Goal: Task Accomplishment & Management: Complete application form

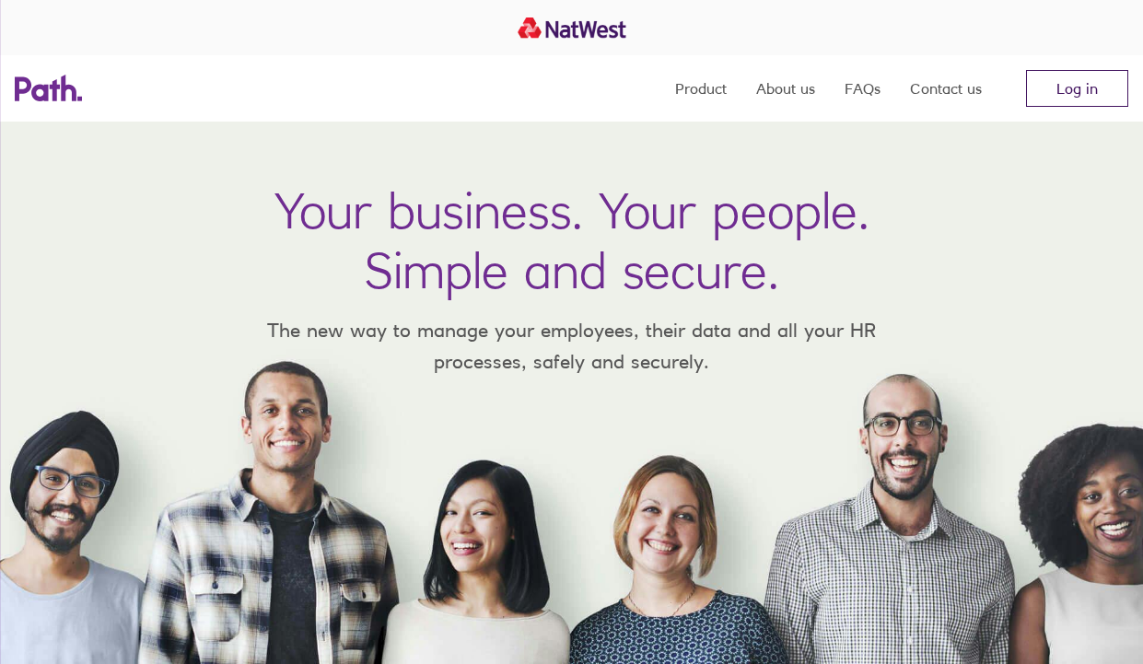
click at [1081, 104] on link "Log in" at bounding box center [1077, 88] width 102 height 37
click at [1036, 87] on link "Log in" at bounding box center [1077, 88] width 102 height 37
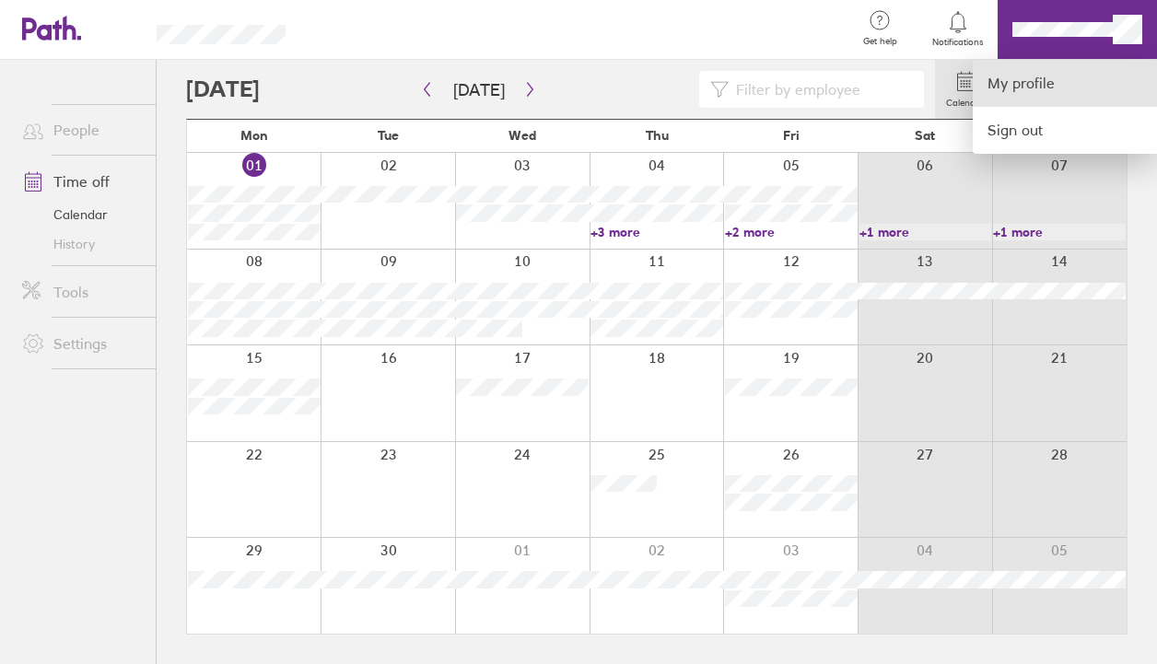
click at [1044, 81] on link "My profile" at bounding box center [1065, 83] width 184 height 47
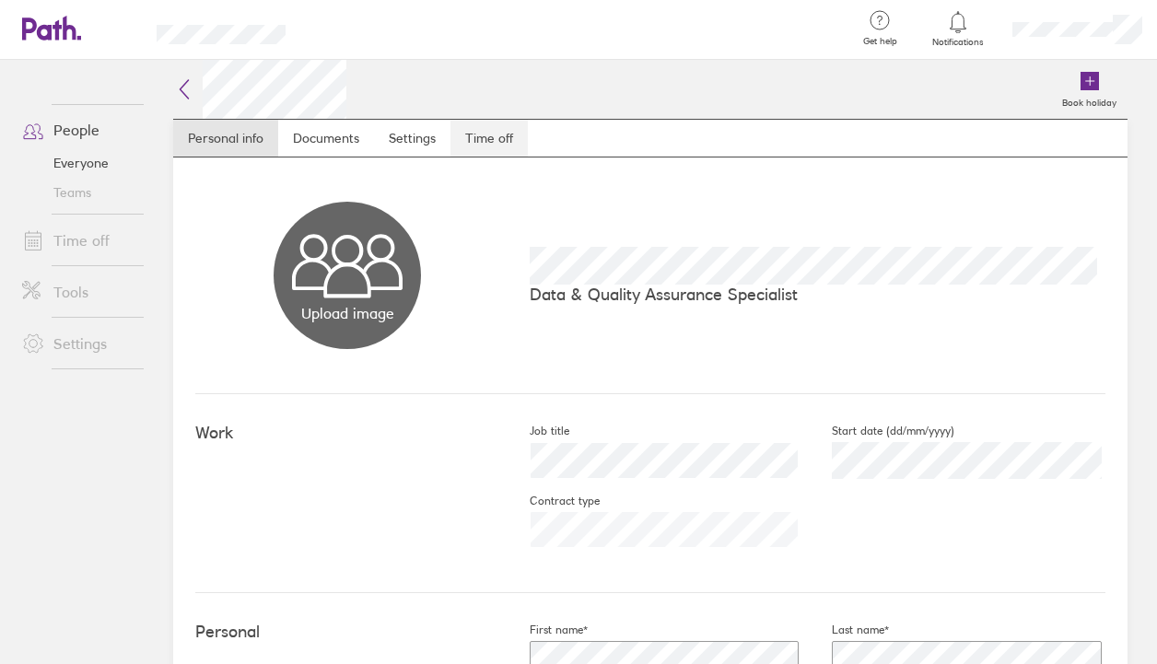
click at [470, 146] on link "Time off" at bounding box center [488, 138] width 77 height 37
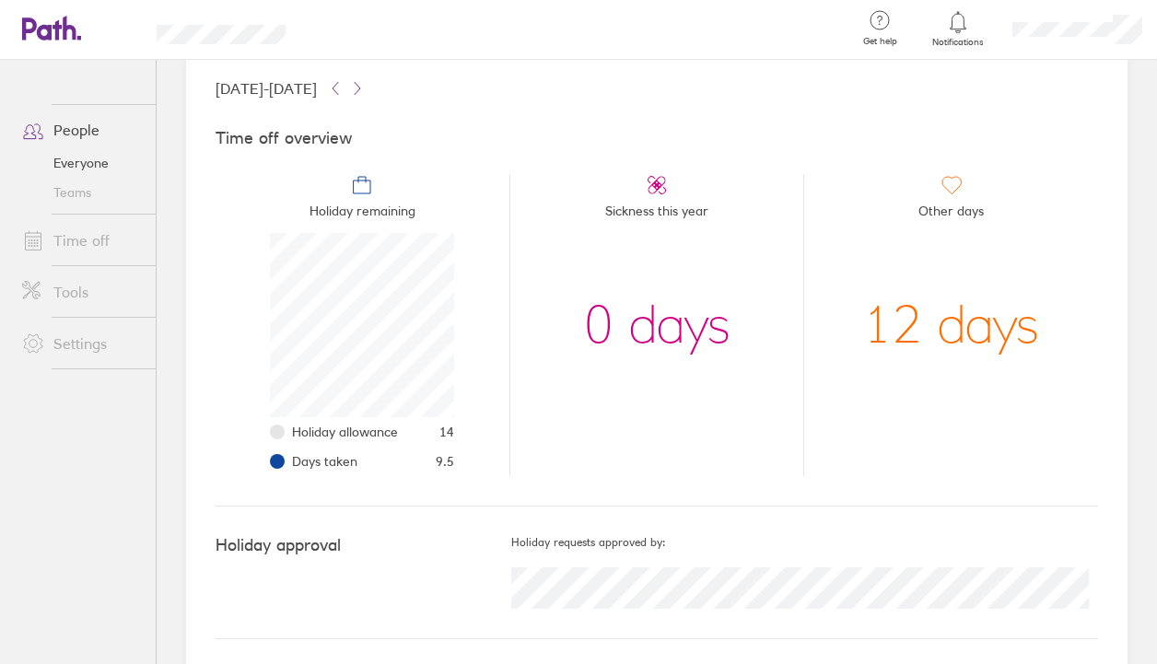
scroll to position [114, 0]
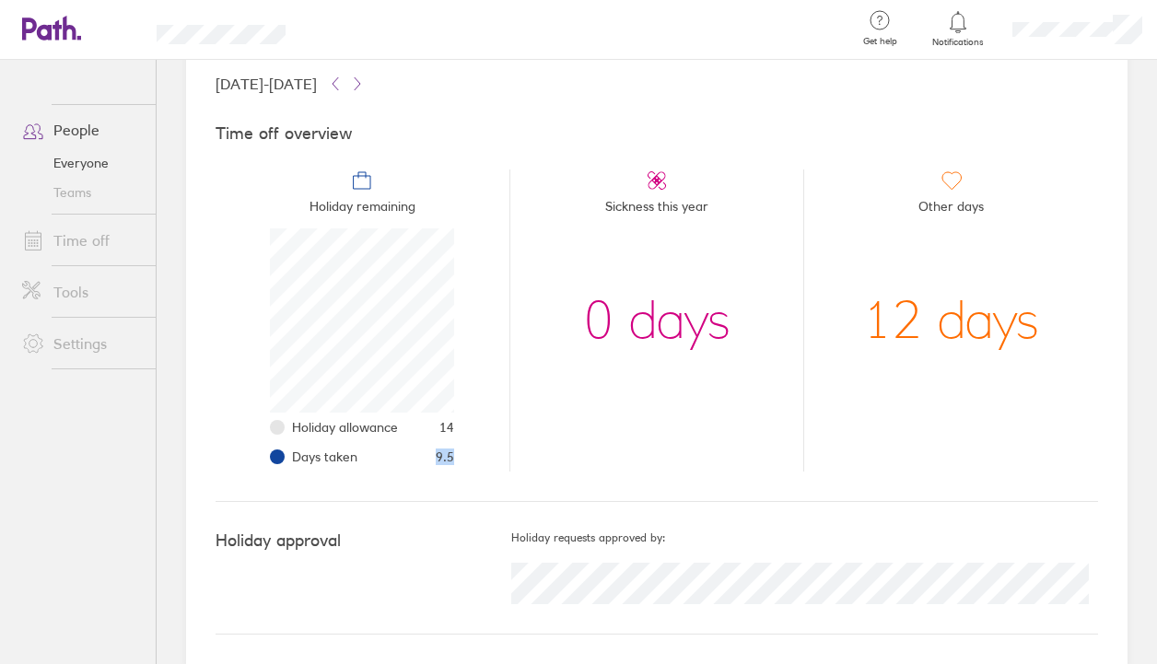
drag, startPoint x: 434, startPoint y: 459, endPoint x: 459, endPoint y: 466, distance: 25.9
click at [459, 466] on li "Holiday remaining Holiday allowance 14 Days taken 9.5" at bounding box center [363, 321] width 294 height 302
click at [530, 438] on li "Sickness this year 0 days" at bounding box center [656, 321] width 295 height 302
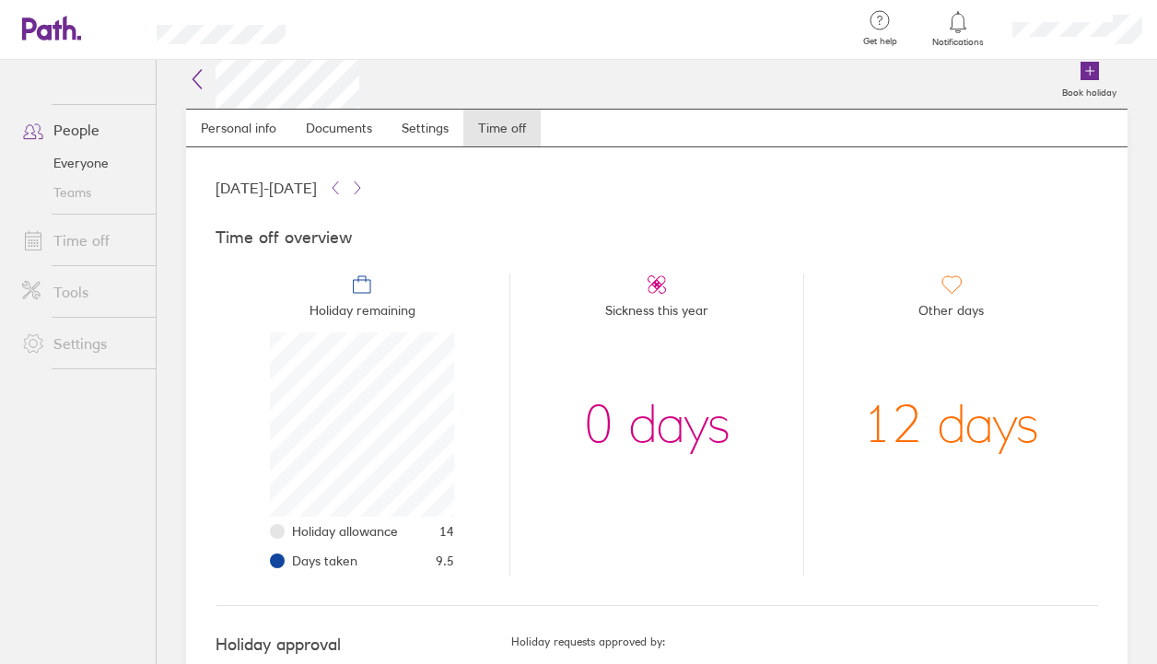
scroll to position [0, 0]
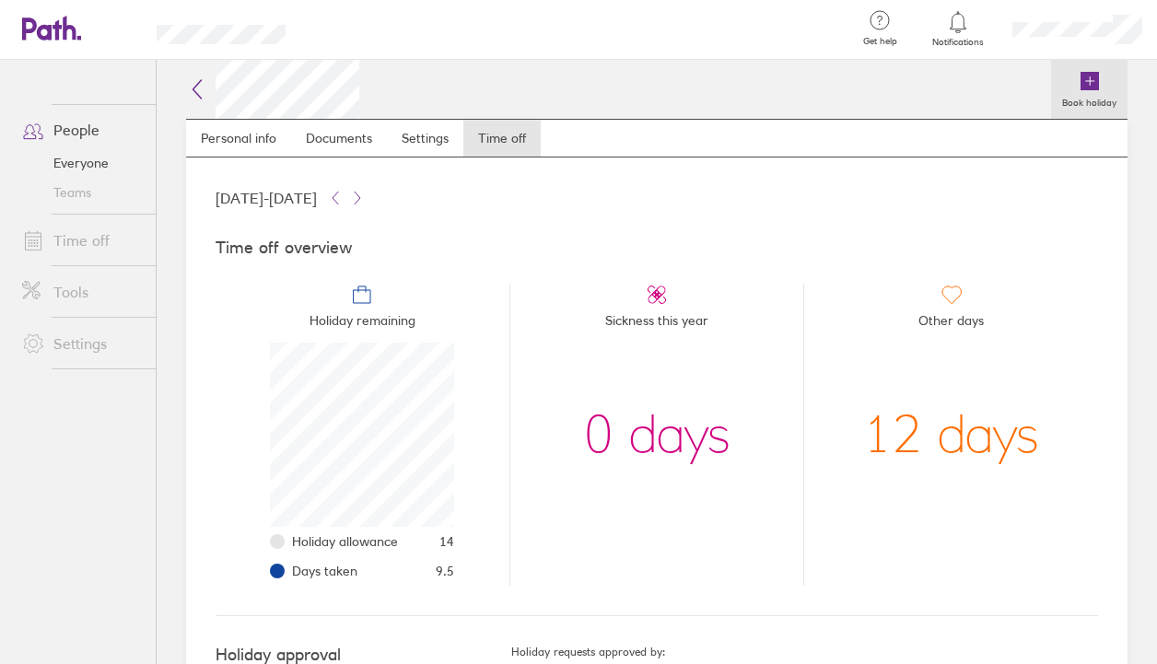
click at [1062, 85] on link "Book holiday" at bounding box center [1089, 89] width 76 height 59
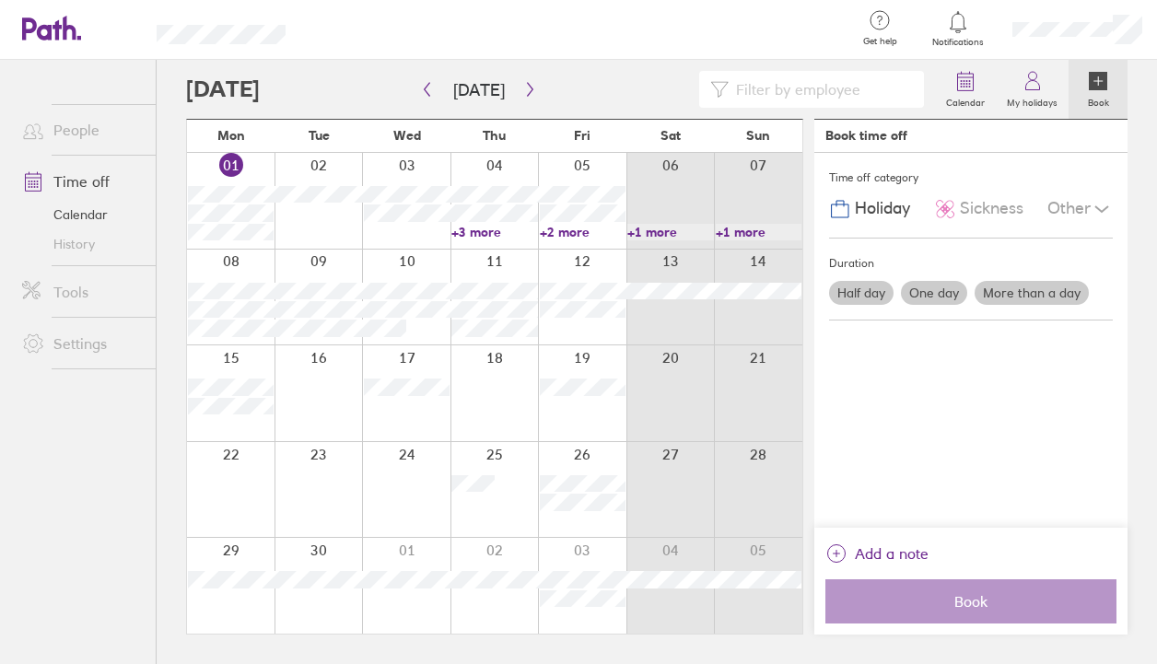
click at [943, 297] on label "One day" at bounding box center [934, 293] width 66 height 24
click at [0, 0] on input "One day" at bounding box center [0, 0] width 0 height 0
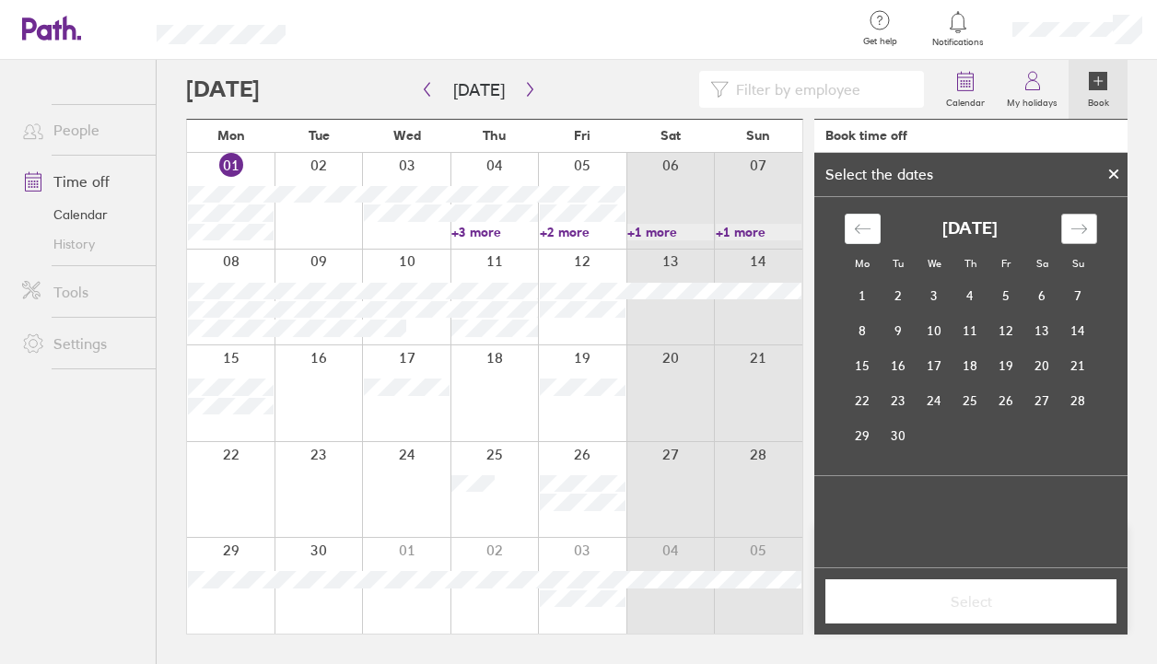
click at [1078, 240] on div "Move forward to switch to the next month." at bounding box center [1079, 229] width 36 height 30
click at [866, 333] on td "6" at bounding box center [863, 330] width 36 height 35
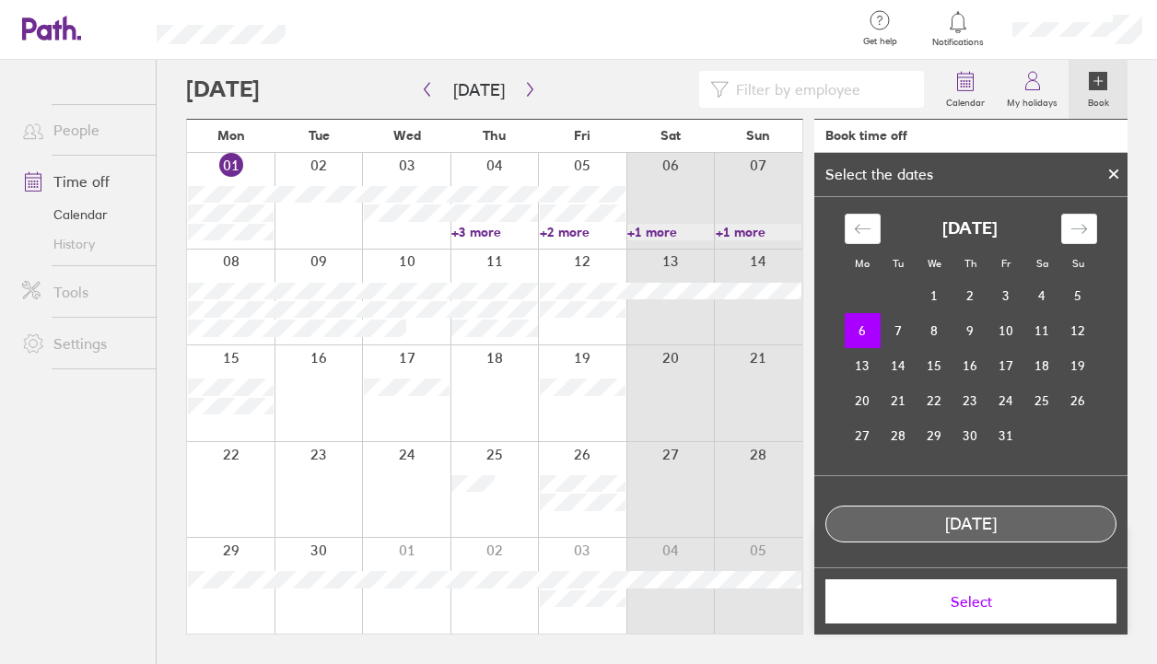
click at [989, 601] on span "Select" at bounding box center [970, 601] width 265 height 17
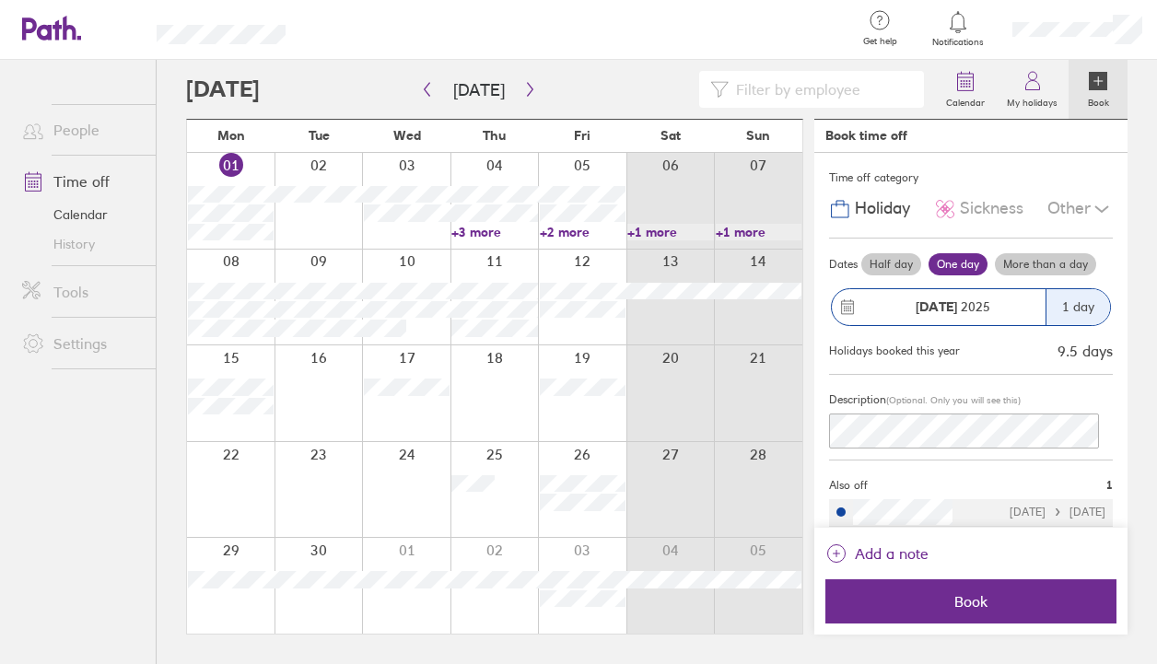
scroll to position [10, 0]
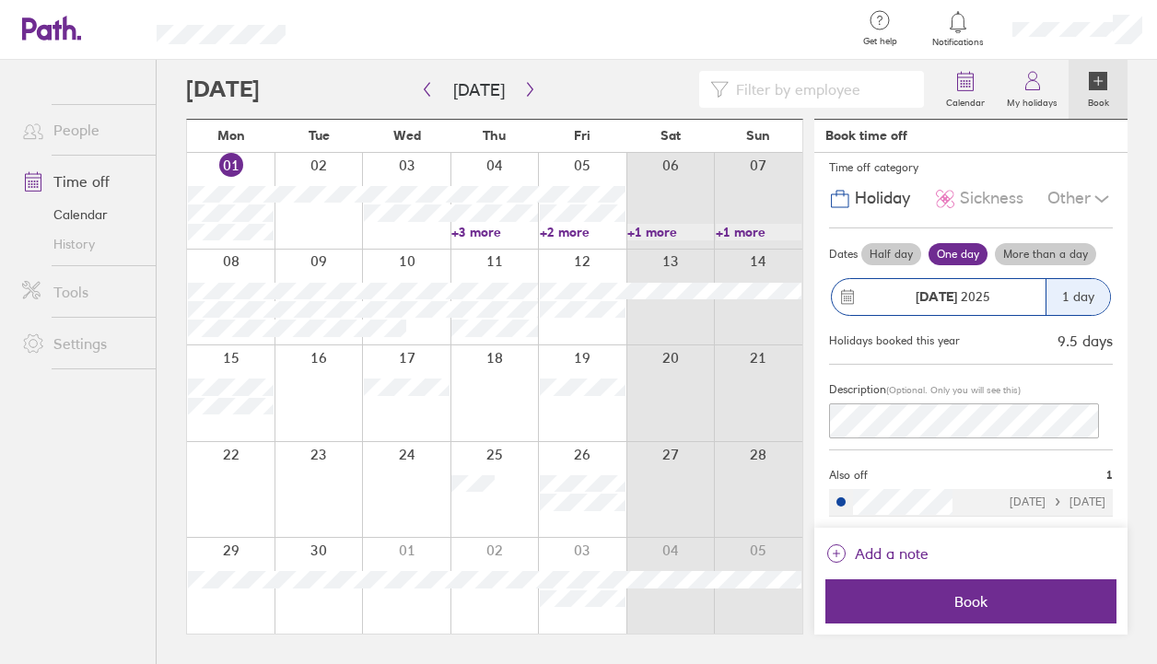
click at [1012, 505] on div "[DATE] [DATE]" at bounding box center [1058, 502] width 96 height 13
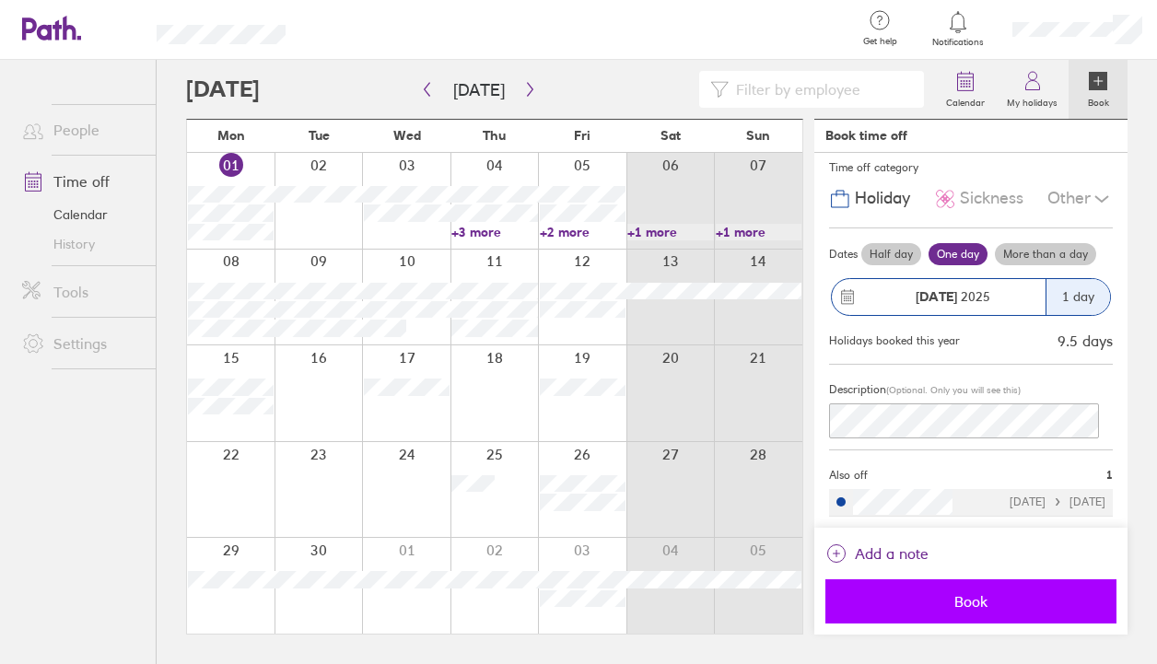
click at [979, 601] on span "Book" at bounding box center [970, 601] width 265 height 17
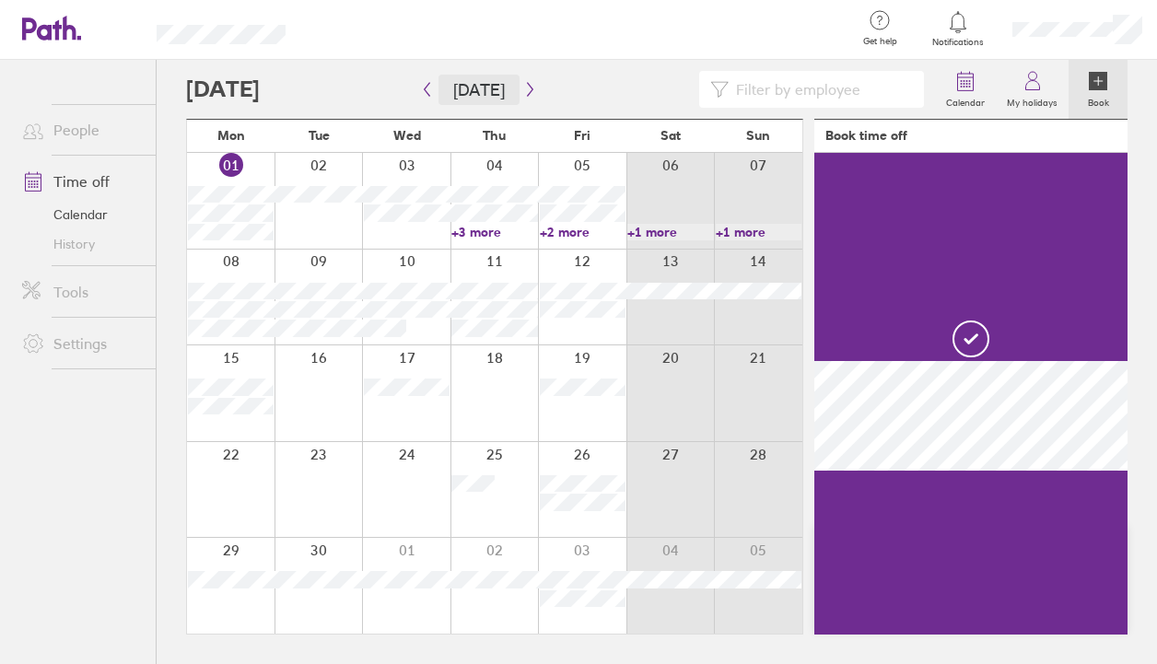
scroll to position [0, 0]
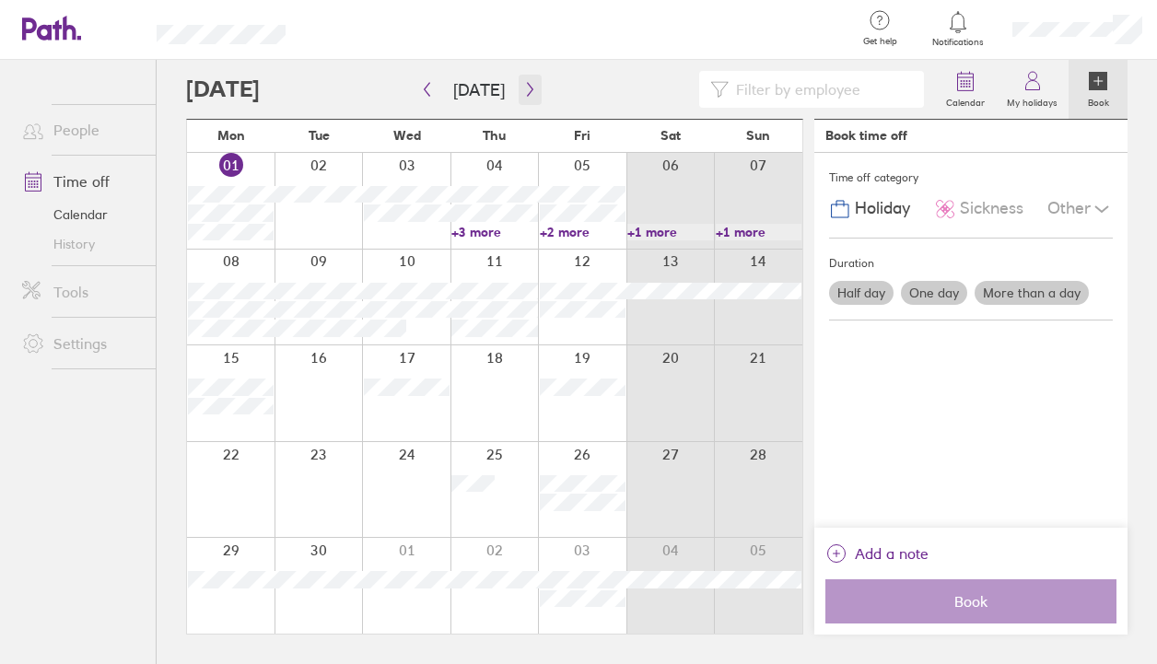
click at [523, 88] on icon "button" at bounding box center [530, 89] width 14 height 15
